Goal: Register for event/course

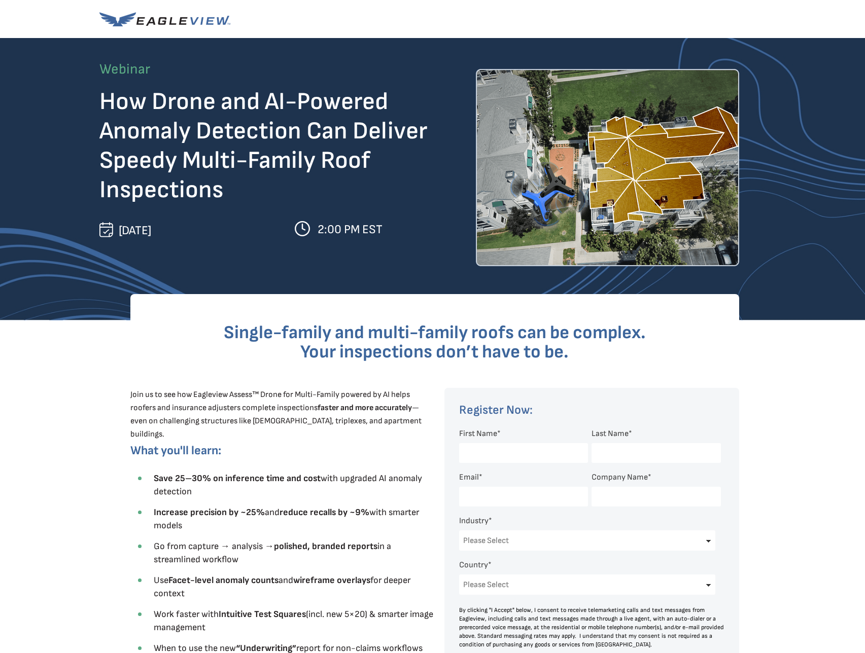
scroll to position [282, 0]
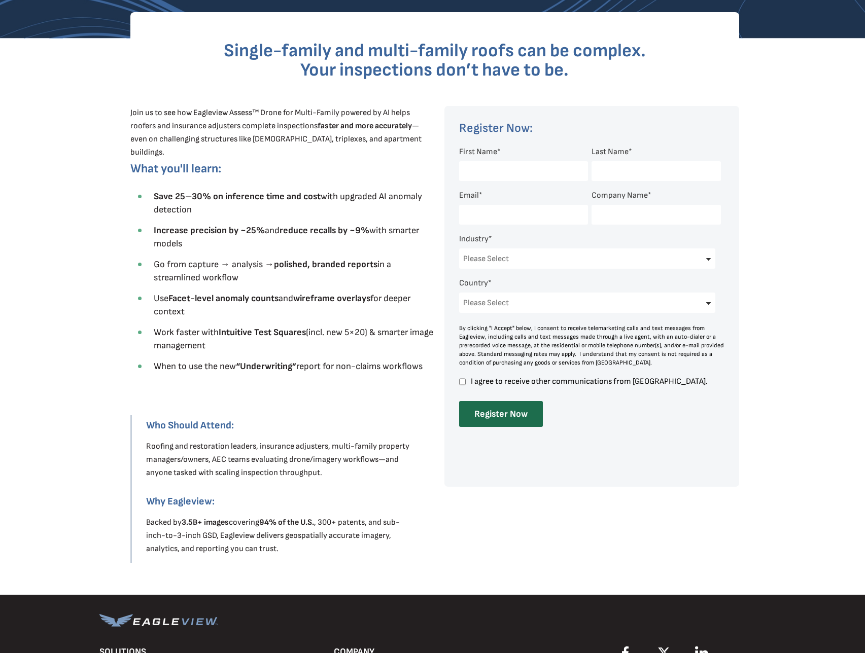
click at [498, 175] on input "First Name *" at bounding box center [523, 171] width 129 height 20
type input "Hunter"
click at [596, 173] on input "Last Name *" at bounding box center [655, 171] width 129 height 20
type input "[PERSON_NAME]"
click at [494, 209] on input "Email *" at bounding box center [523, 215] width 129 height 20
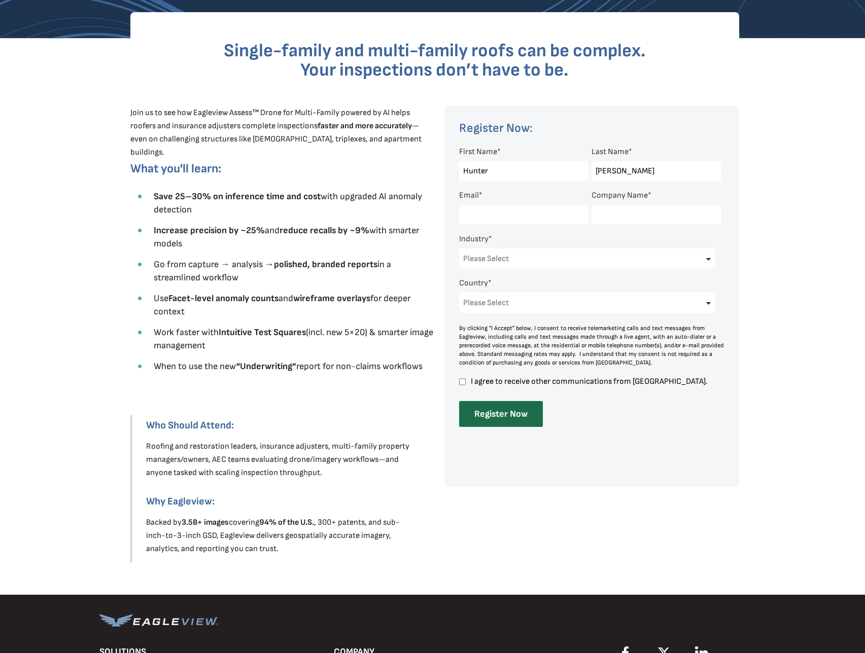
type input "[EMAIL_ADDRESS][DOMAIN_NAME]"
click at [648, 219] on input "Company Name *" at bounding box center [655, 215] width 129 height 20
type input "[PERSON_NAME] Roofing"
click at [528, 263] on select "Please Select Architects & Engineering Construction Electric/Gas Utilities Gove…" at bounding box center [587, 259] width 257 height 20
select select "Construction"
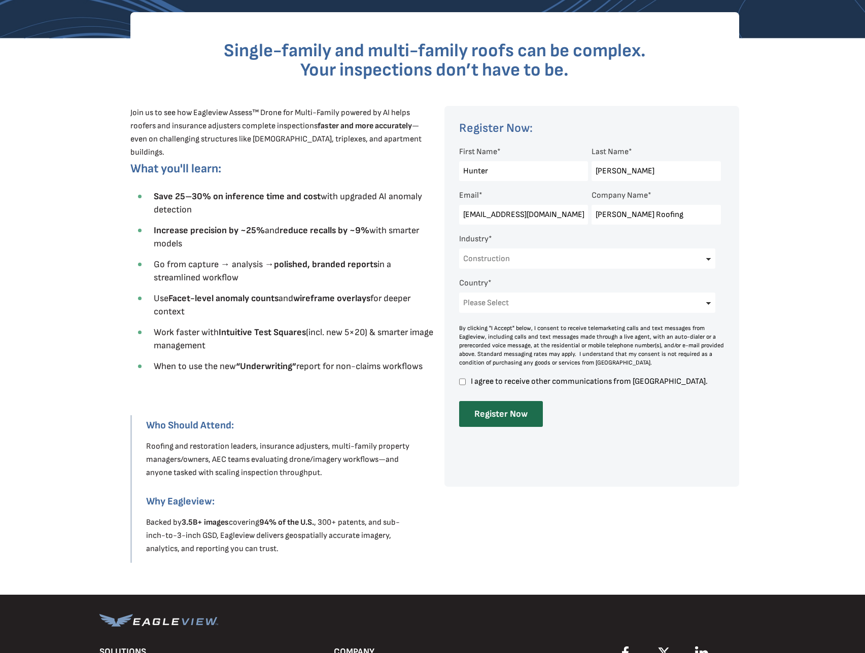
click at [459, 249] on select "Please Select Architects & Engineering Construction Electric/Gas Utilities Gove…" at bounding box center [587, 259] width 257 height 20
click at [526, 302] on select "Please Select [GEOGRAPHIC_DATA] [GEOGRAPHIC_DATA] [GEOGRAPHIC_DATA] [GEOGRAPHIC…" at bounding box center [587, 303] width 257 height 20
select select "[GEOGRAPHIC_DATA]"
click at [459, 293] on select "Please Select [GEOGRAPHIC_DATA] [GEOGRAPHIC_DATA] [GEOGRAPHIC_DATA] [GEOGRAPHIC…" at bounding box center [587, 303] width 257 height 20
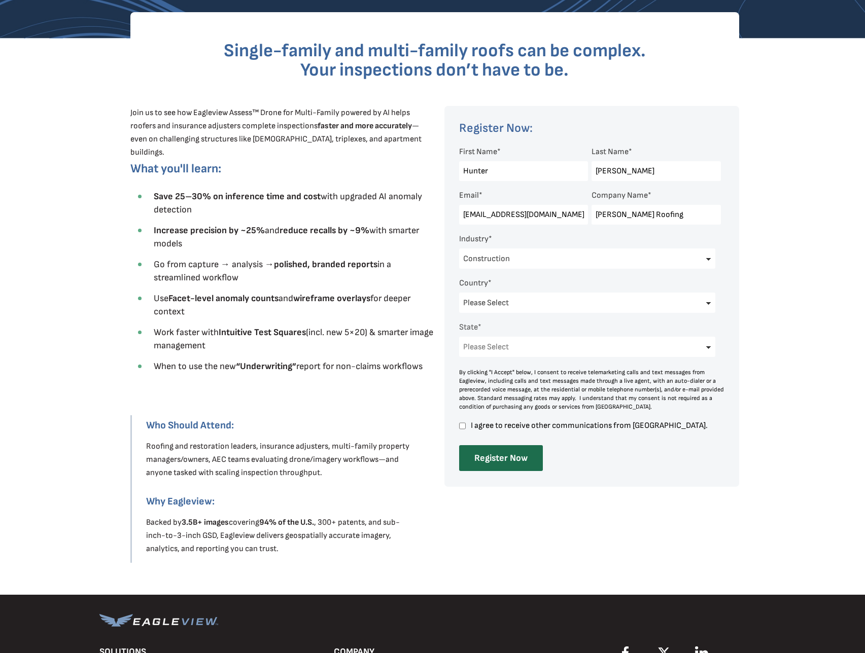
click at [463, 426] on input "I agree to receive other communications from [GEOGRAPHIC_DATA]." at bounding box center [462, 425] width 7 height 9
checkbox input "true"
click at [512, 345] on select "Please Select [US_STATE] [US_STATE] [GEOGRAPHIC_DATA] [US_STATE] [US_STATE] [GE…" at bounding box center [587, 347] width 257 height 20
select select "[US_STATE]"
click at [459, 337] on select "Please Select [US_STATE] [US_STATE] [GEOGRAPHIC_DATA] [US_STATE] [US_STATE] [GE…" at bounding box center [587, 347] width 257 height 20
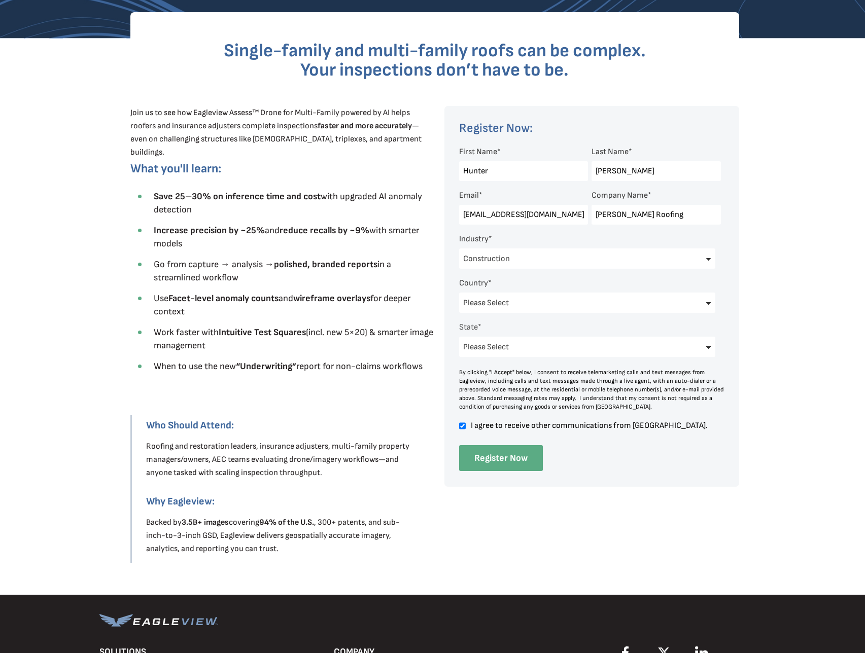
click at [504, 462] on input "Register Now" at bounding box center [501, 458] width 84 height 26
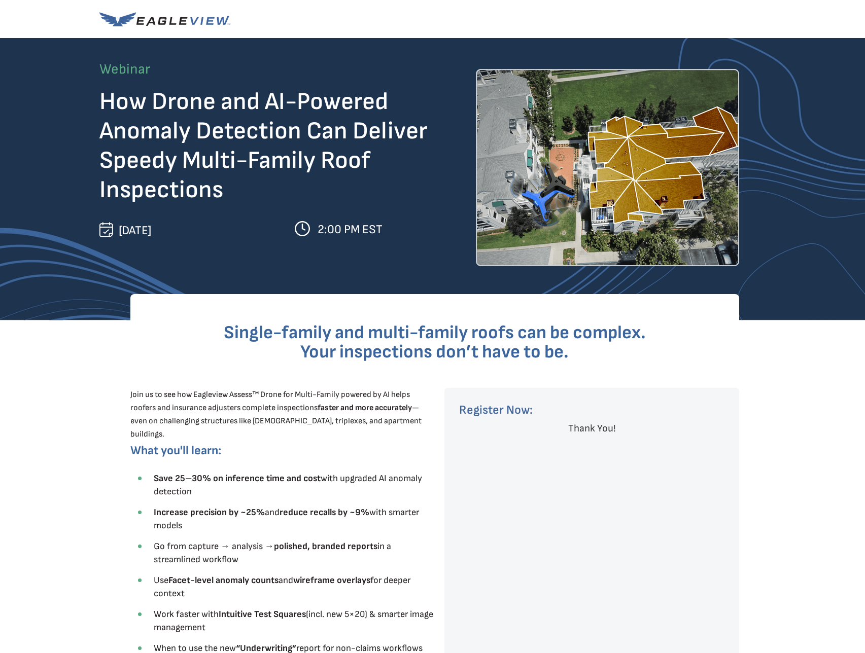
scroll to position [228, 0]
